Goal: Information Seeking & Learning: Find specific fact

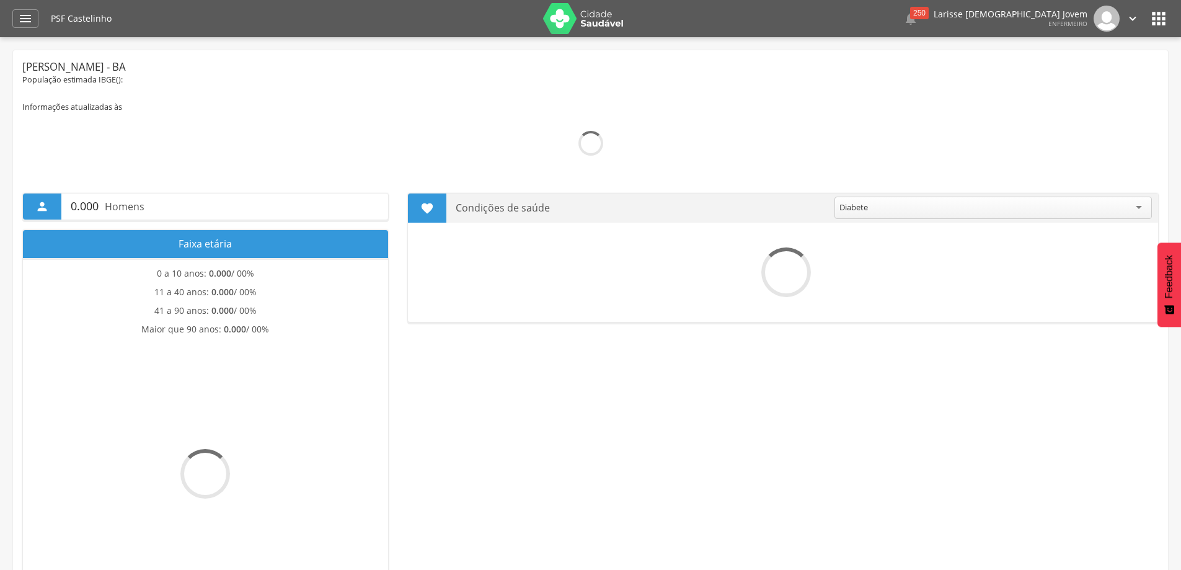
click at [29, 17] on icon "" at bounding box center [25, 18] width 15 height 15
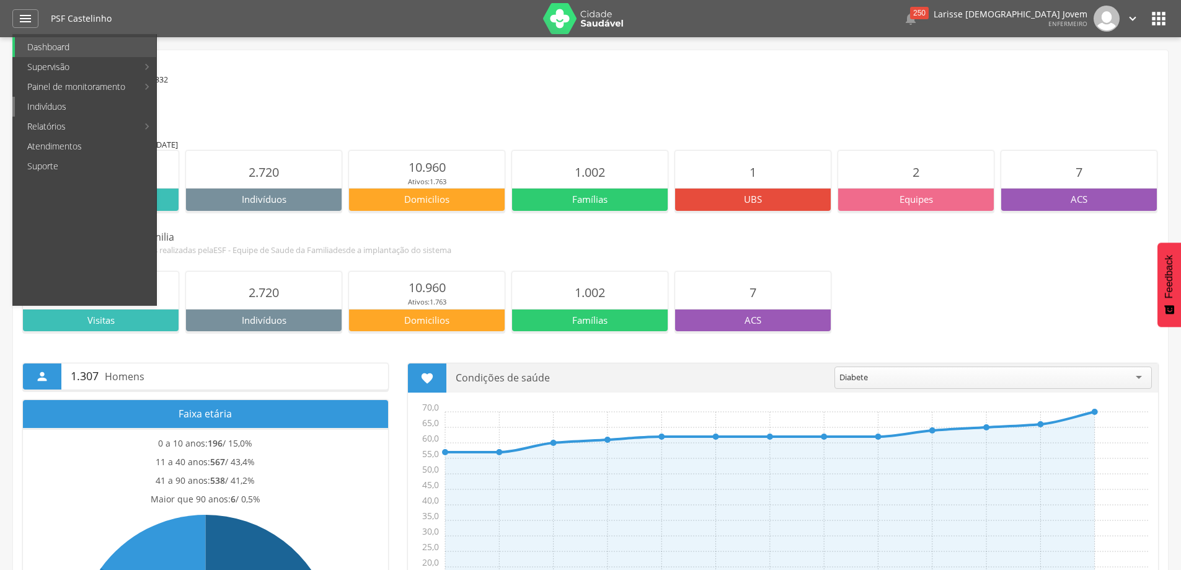
click at [71, 111] on link "Indivíduos" at bounding box center [85, 107] width 141 height 20
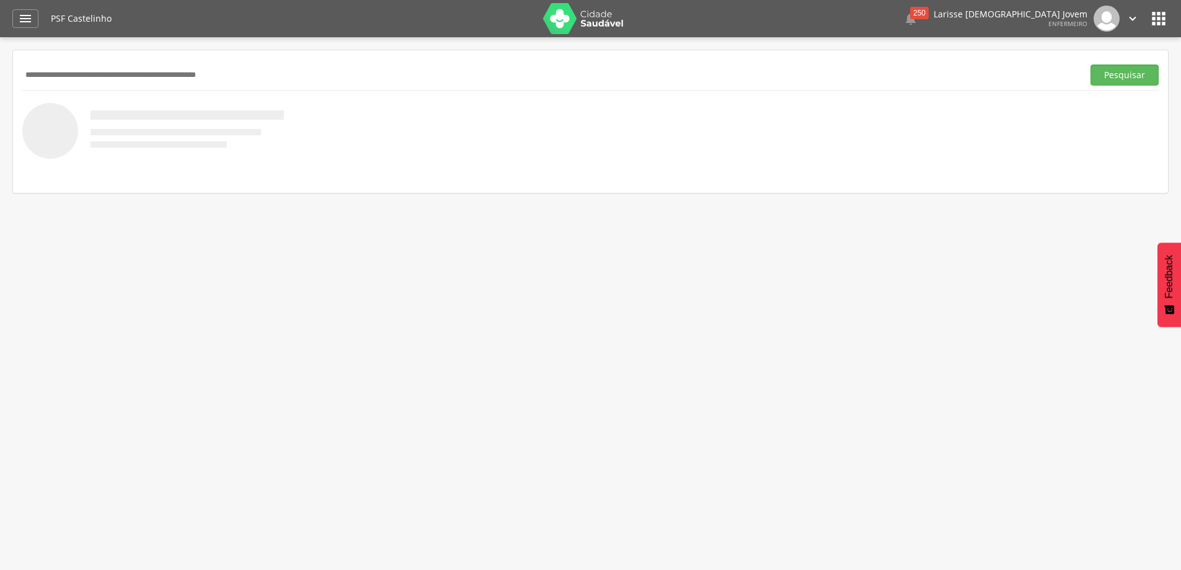
click at [250, 69] on input "text" at bounding box center [550, 74] width 1056 height 21
type input "*"
type input "*******"
click at [1090, 64] on button "Pesquisar" at bounding box center [1124, 74] width 68 height 21
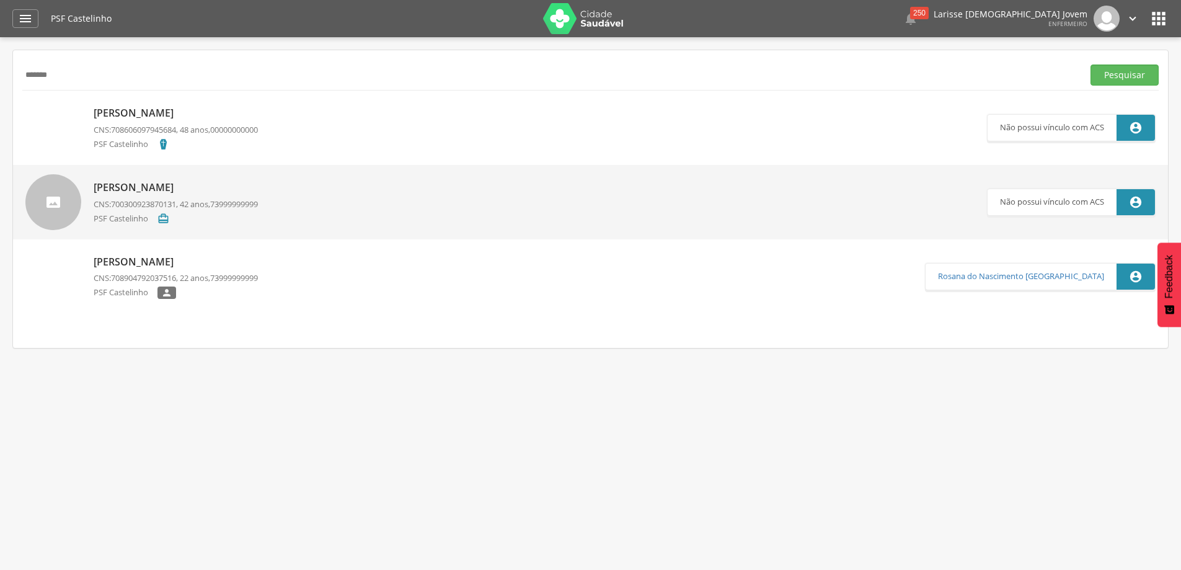
click at [187, 259] on p "[PERSON_NAME]" at bounding box center [176, 262] width 164 height 14
type input "**********"
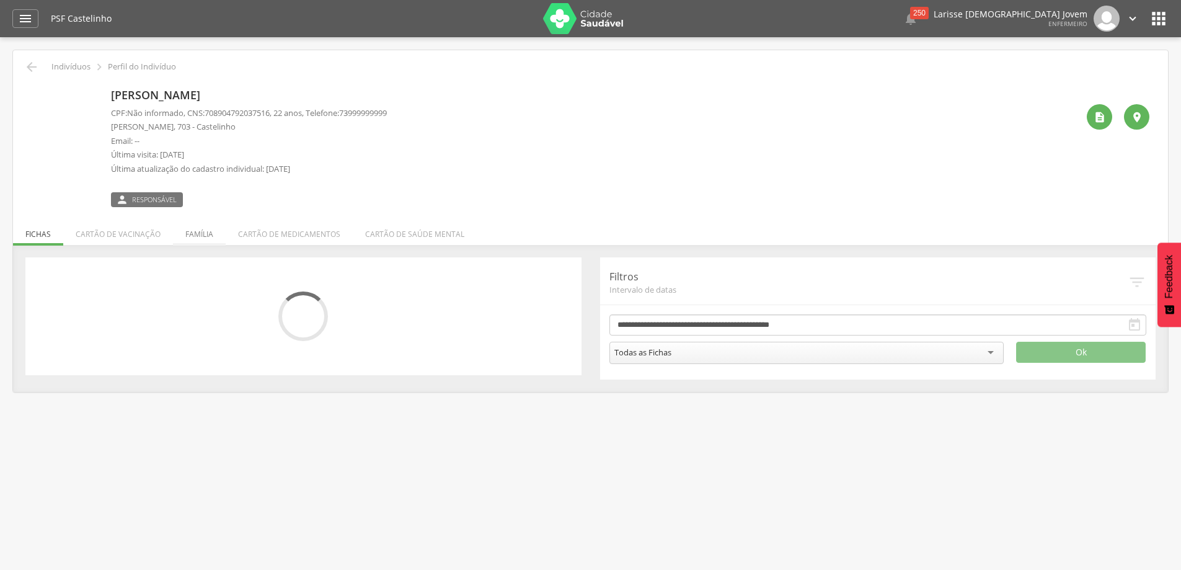
click at [213, 228] on li "Família" at bounding box center [199, 230] width 53 height 29
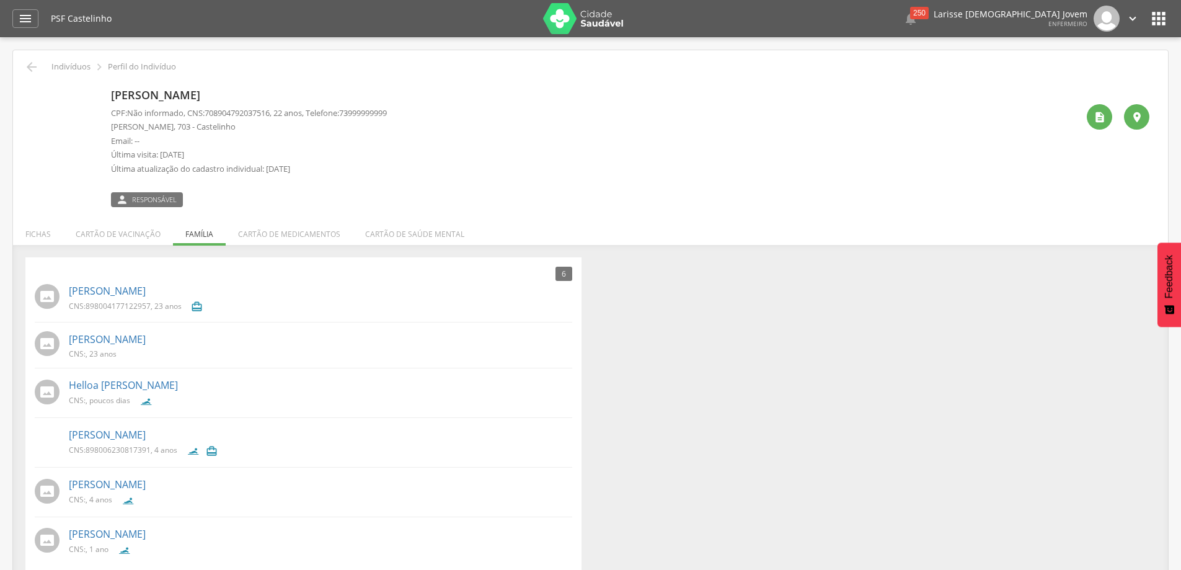
scroll to position [37, 0]
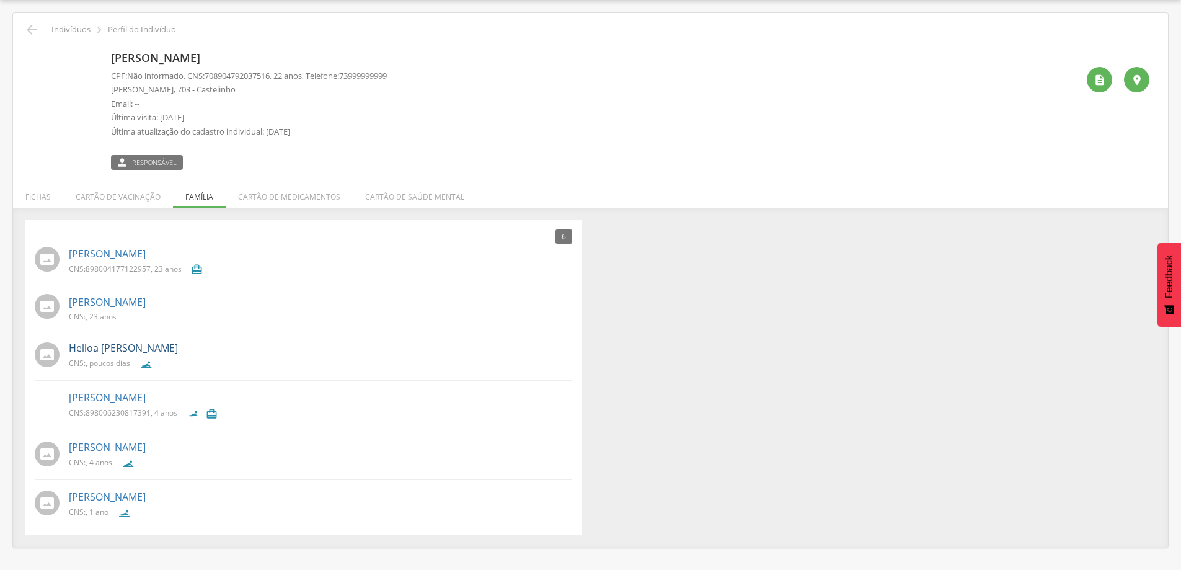
click at [139, 347] on link "Helloa [PERSON_NAME]" at bounding box center [123, 348] width 109 height 14
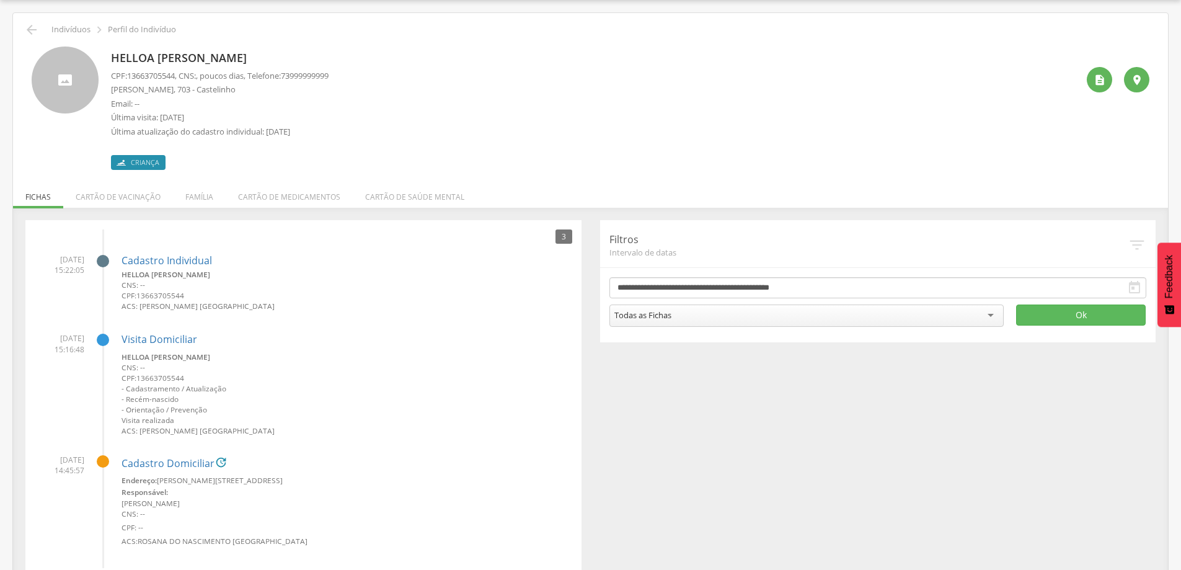
scroll to position [64, 0]
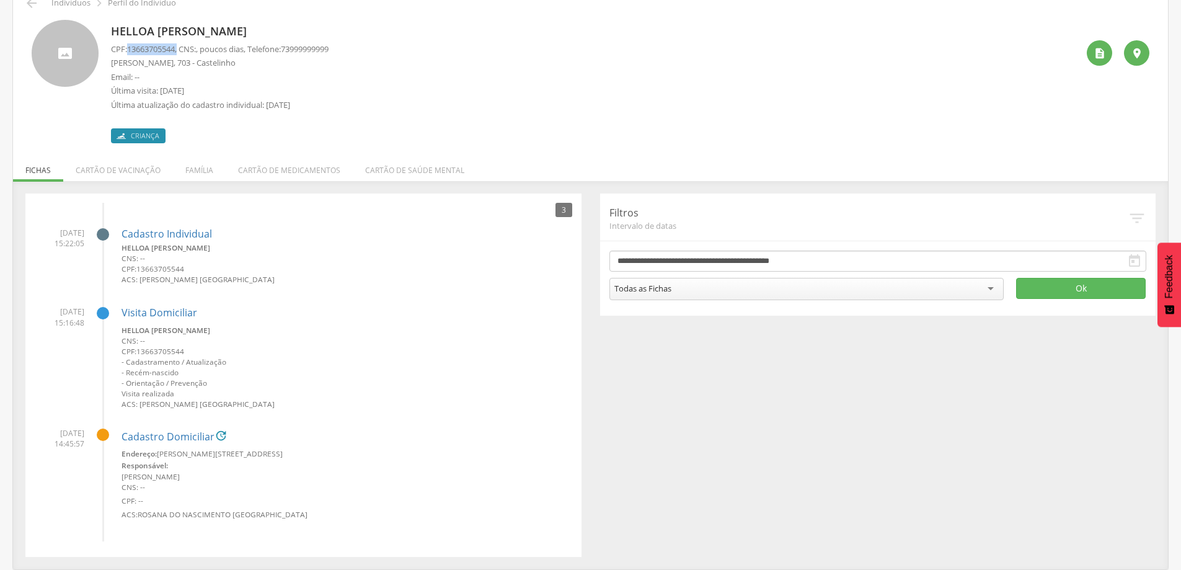
drag, startPoint x: 128, startPoint y: 50, endPoint x: 182, endPoint y: 47, distance: 54.0
click at [182, 47] on p "CPF: 13663705544 , CNS: , poucos dias, Telefone: [PHONE_NUMBER]" at bounding box center [220, 49] width 218 height 12
click at [188, 69] on div "CPF: 13663705544 , CNS: , poucos dias, Telefone: 73999999999 [PERSON_NAME], 703…" at bounding box center [220, 80] width 218 height 74
drag, startPoint x: 128, startPoint y: 44, endPoint x: 179, endPoint y: 46, distance: 50.9
click at [179, 46] on p "CPF: 13663705544 , CNS: , poucos dias, Telefone: [PHONE_NUMBER]" at bounding box center [220, 49] width 218 height 12
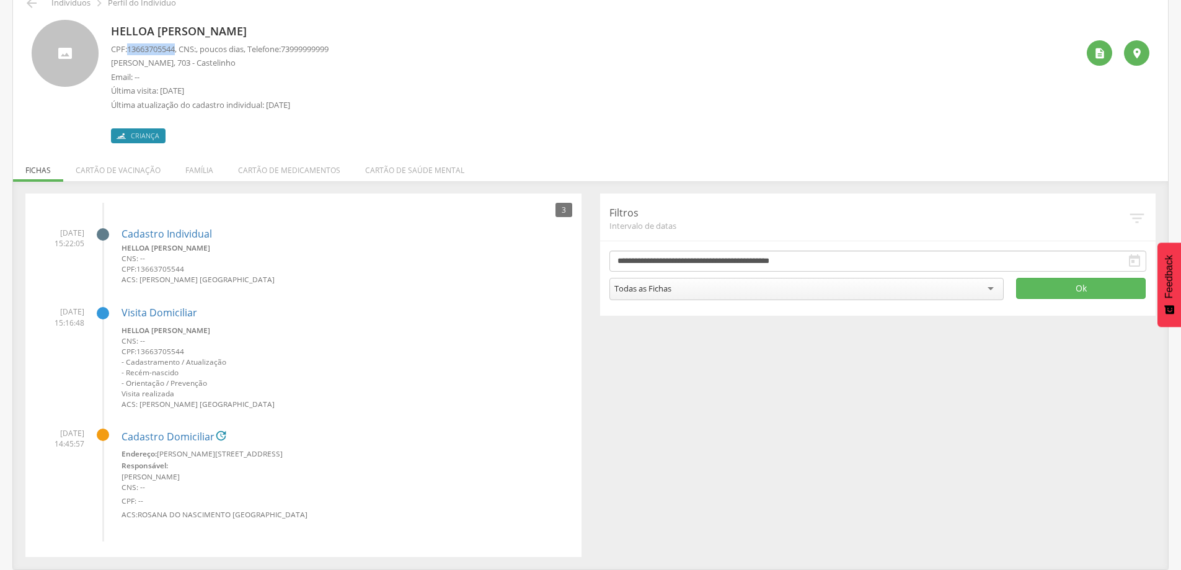
copy span "13663705544"
drag, startPoint x: 108, startPoint y: 25, endPoint x: 317, endPoint y: 26, distance: 208.9
click at [317, 26] on div "Helloa [PERSON_NAME] CPF: 13663705544 , CNS: , poucos dias, Telefone: 739999999…" at bounding box center [591, 81] width 1118 height 123
copy p "Helloa [PERSON_NAME]"
click at [201, 231] on link "Cadastro Individual" at bounding box center [167, 234] width 91 height 11
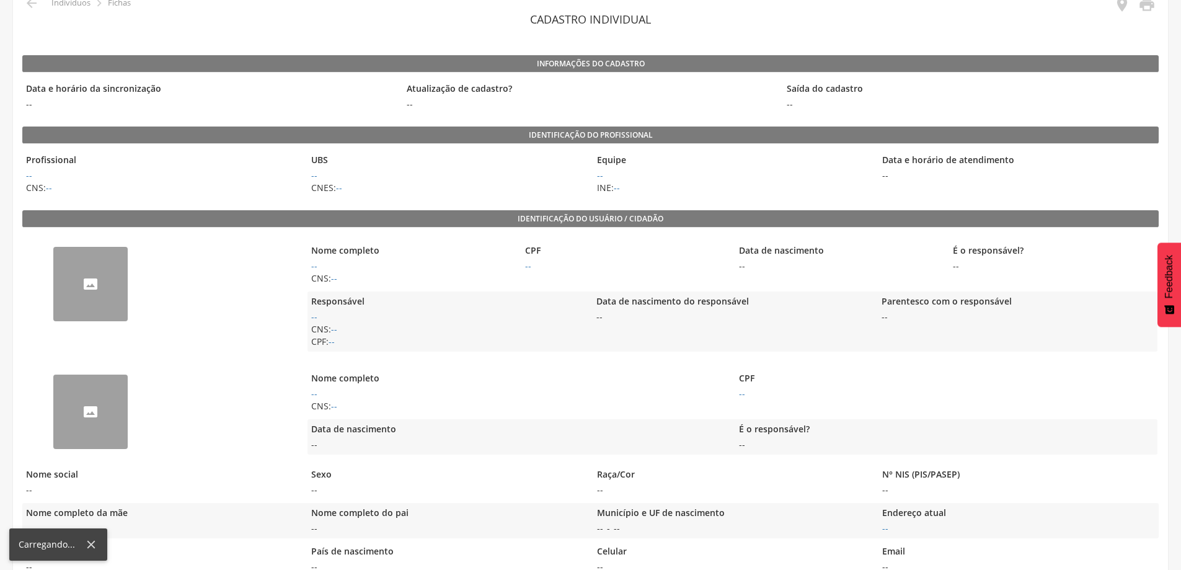
scroll to position [37, 0]
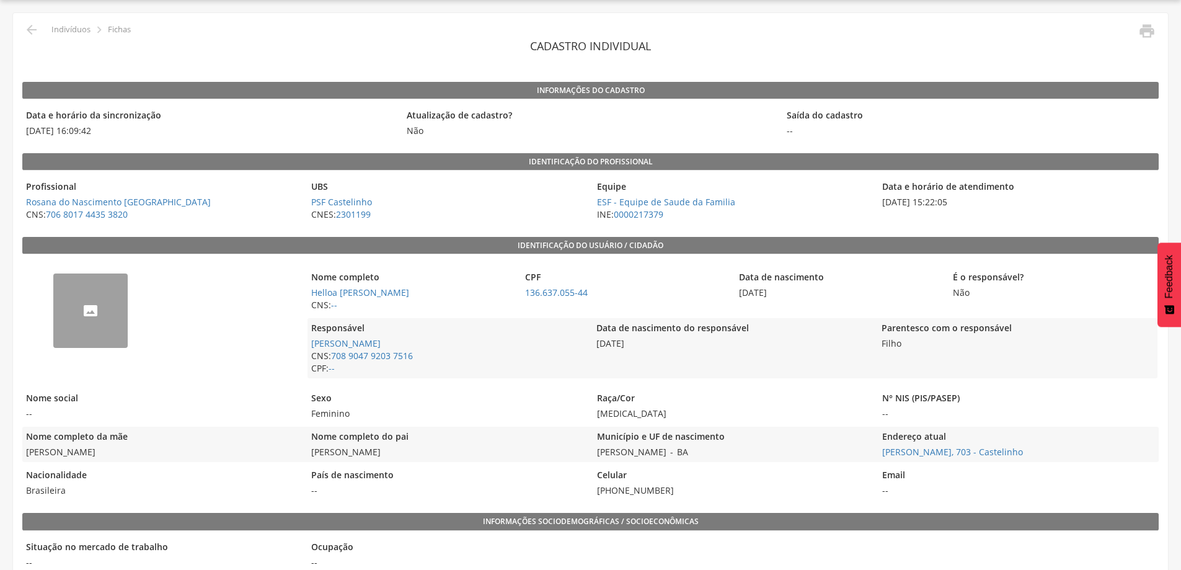
drag, startPoint x: 420, startPoint y: 343, endPoint x: 303, endPoint y: 342, distance: 117.8
click at [303, 342] on div "-- Nome completo Helloa [PERSON_NAME] CNS: -- CPF 136.637.055-44 Data de nascim…" at bounding box center [590, 322] width 1136 height 125
drag, startPoint x: 397, startPoint y: 390, endPoint x: 413, endPoint y: 369, distance: 26.2
click at [397, 390] on div "Sexo Feminino" at bounding box center [446, 405] width 279 height 35
drag, startPoint x: 410, startPoint y: 341, endPoint x: 308, endPoint y: 342, distance: 101.7
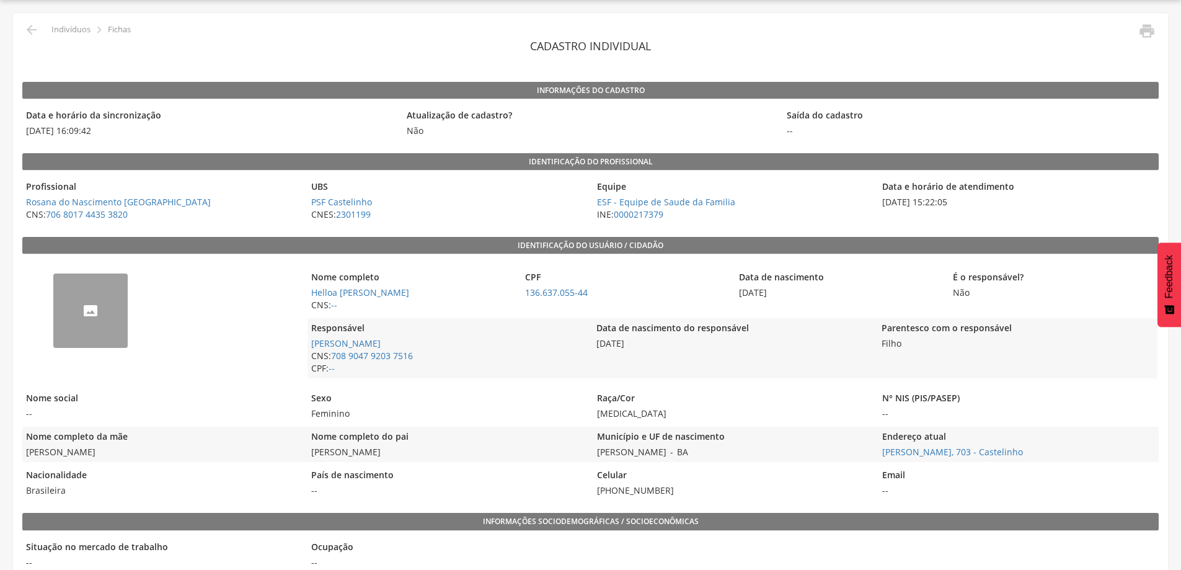
click at [308, 342] on span "[PERSON_NAME]" at bounding box center [446, 343] width 279 height 12
copy link "[PERSON_NAME]"
drag, startPoint x: 425, startPoint y: 449, endPoint x: 305, endPoint y: 453, distance: 120.3
click at [305, 453] on div "Nome completo da mãe [PERSON_NAME] Nome completo do pai [PERSON_NAME] Município…" at bounding box center [590, 444] width 1136 height 35
copy span "[PERSON_NAME]"
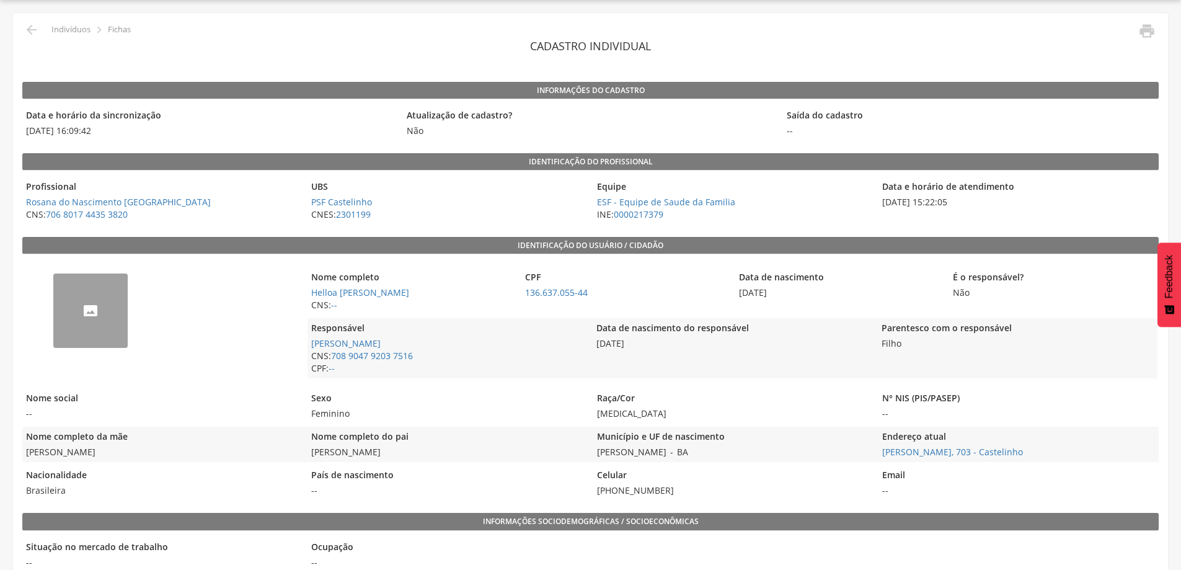
click at [655, 344] on span "[DATE]" at bounding box center [732, 343] width 279 height 12
drag, startPoint x: 795, startPoint y: 293, endPoint x: 738, endPoint y: 294, distance: 56.4
click at [738, 294] on span "[DATE]" at bounding box center [839, 292] width 208 height 12
copy span "[DATE]"
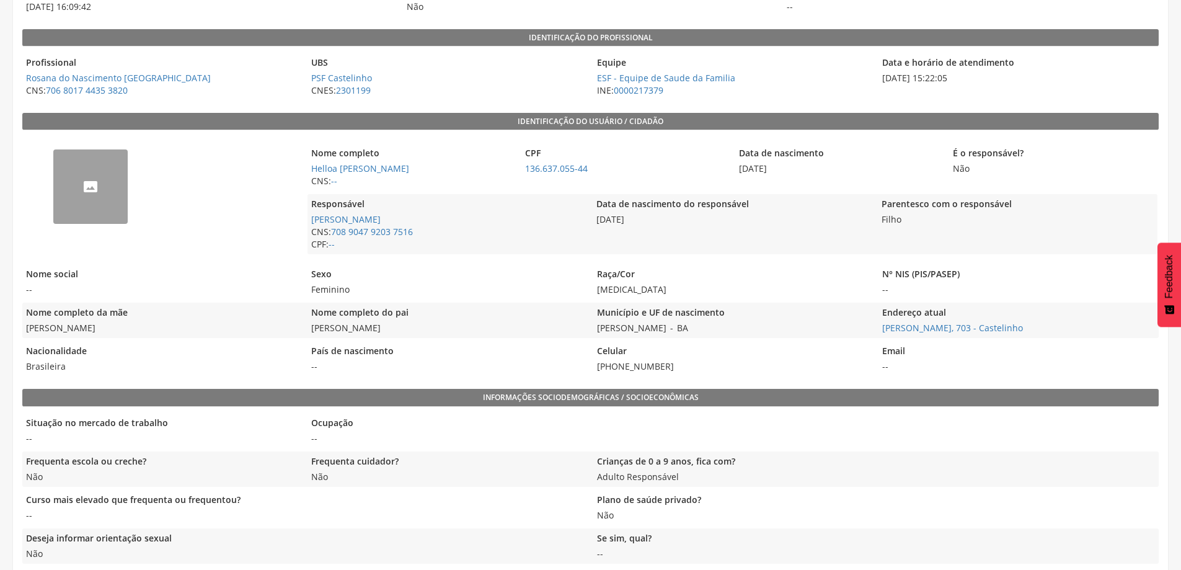
drag, startPoint x: 668, startPoint y: 365, endPoint x: 583, endPoint y: 369, distance: 85.7
click at [583, 369] on div "Nacionalidade Brasileira País de nascimento -- Celular [PHONE_NUMBER] Email --" at bounding box center [590, 358] width 1136 height 35
click at [674, 358] on legend "Celular" at bounding box center [732, 352] width 279 height 14
drag, startPoint x: 671, startPoint y: 365, endPoint x: 592, endPoint y: 366, distance: 79.4
click at [592, 366] on div "Nacionalidade Brasileira País de nascimento -- Celular [PHONE_NUMBER] Email --" at bounding box center [590, 358] width 1136 height 35
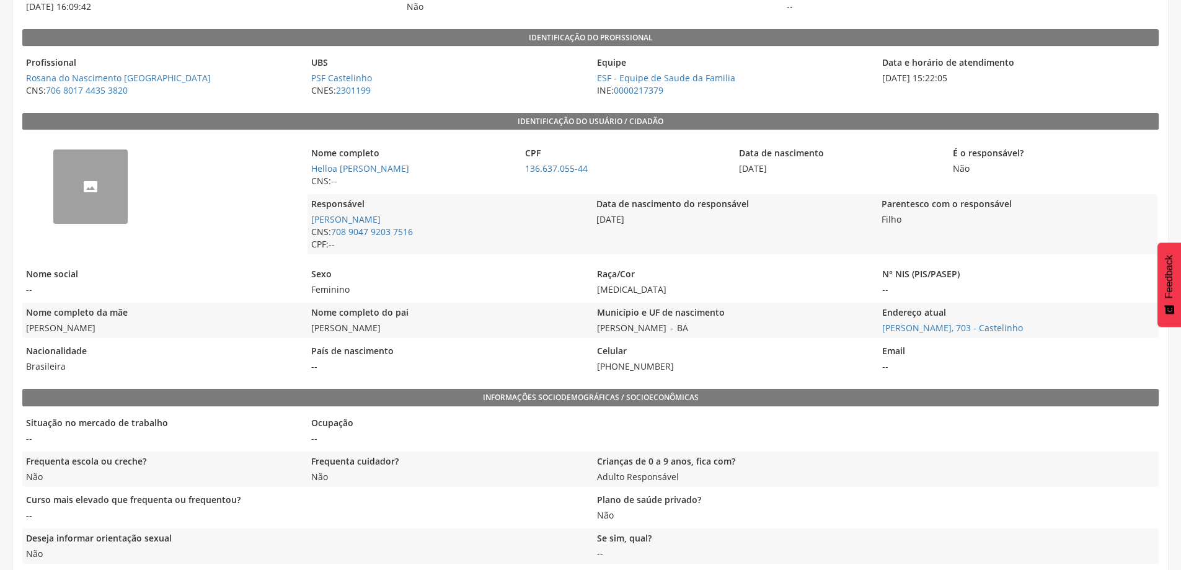
copy span "[PHONE_NUMBER]"
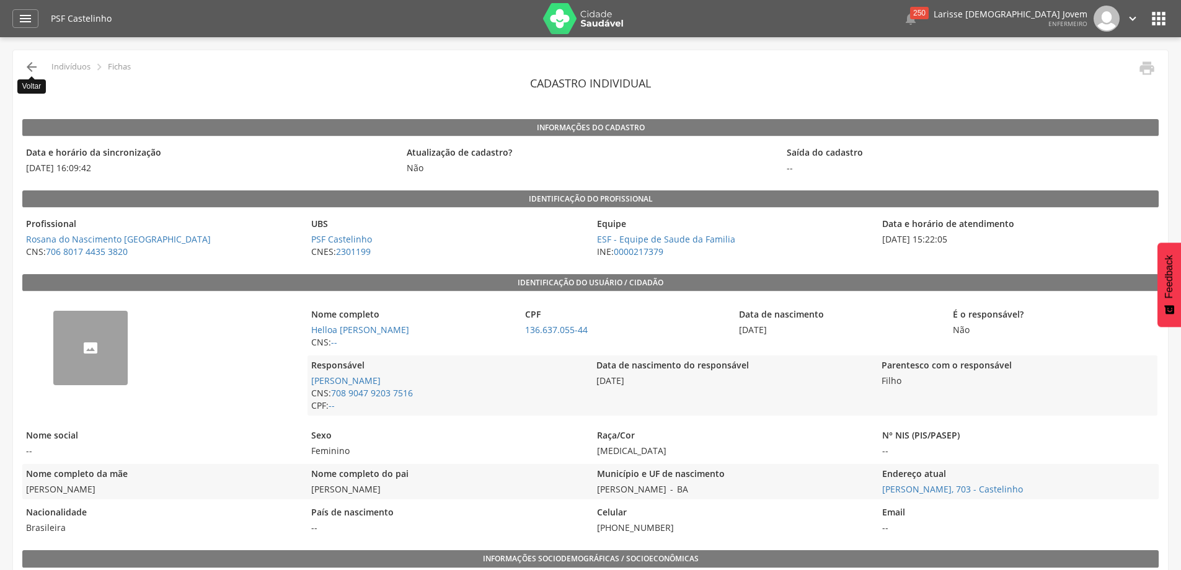
click at [25, 62] on icon "" at bounding box center [31, 67] width 15 height 15
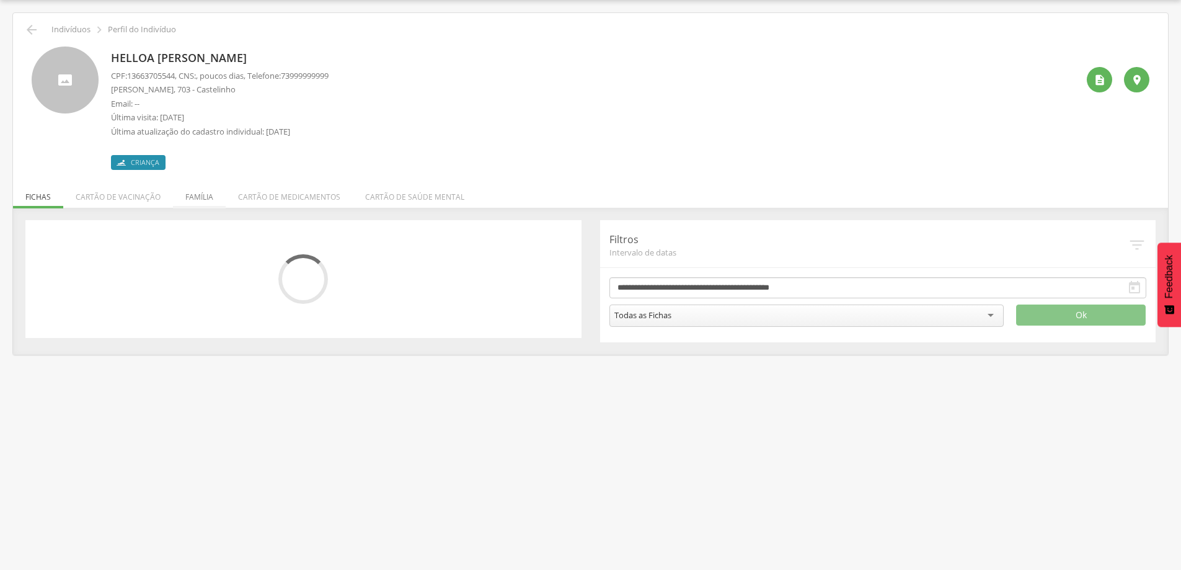
scroll to position [64, 0]
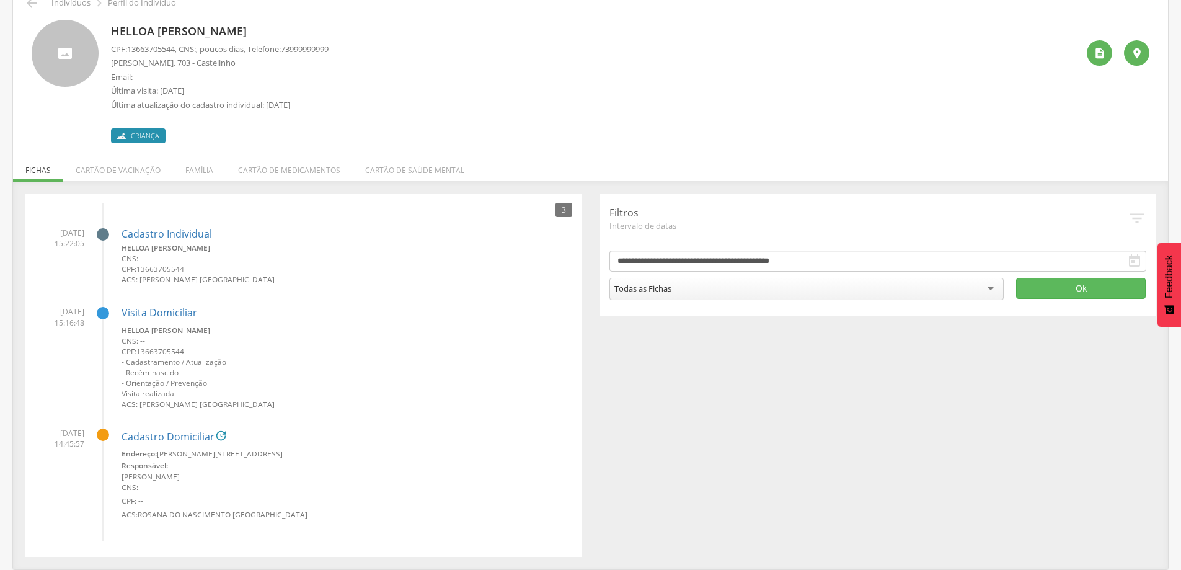
click at [197, 201] on div "3 [DATE] 15:22:05 Cadastro Individual Helloa [PERSON_NAME] CNS: -- CPF: 1366370…" at bounding box center [303, 374] width 556 height 363
drag, startPoint x: 119, startPoint y: 250, endPoint x: 261, endPoint y: 247, distance: 142.0
click at [261, 247] on li "[DATE] 15:22:05 Cadastro Individual Helloa [PERSON_NAME] CNS: -- CPF: 136637055…" at bounding box center [303, 253] width 537 height 70
copy small "Helloa [PERSON_NAME]"
